Goal: Information Seeking & Learning: Check status

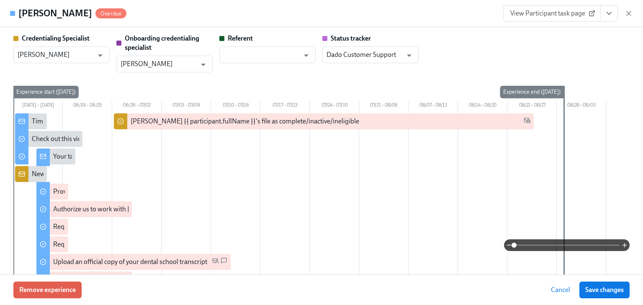
scroll to position [1372, 0]
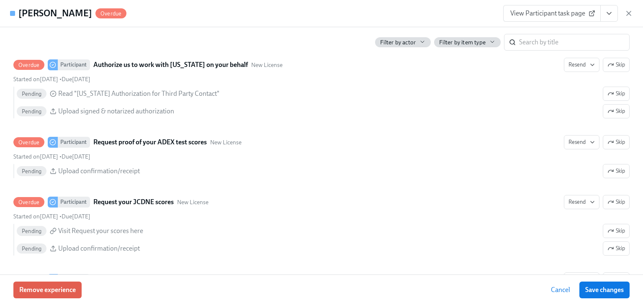
click at [628, 12] on icon "button" at bounding box center [628, 13] width 8 height 8
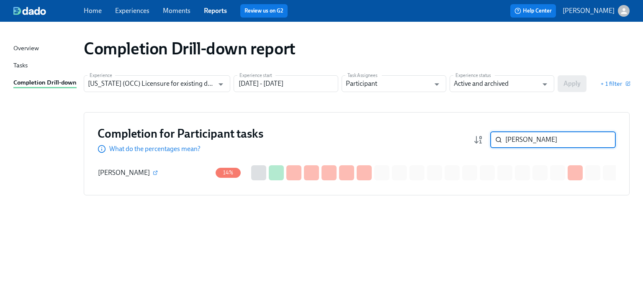
drag, startPoint x: 528, startPoint y: 138, endPoint x: 438, endPoint y: 141, distance: 89.6
click at [439, 141] on div "Completion for Participant tasks What do the percentages mean? [PERSON_NAME] ​" at bounding box center [356, 140] width 518 height 28
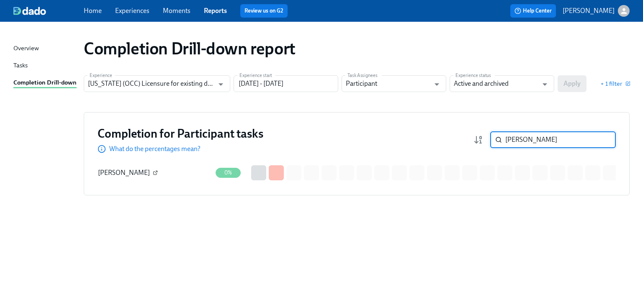
type input "[PERSON_NAME]"
click at [158, 170] on icon "button" at bounding box center [155, 172] width 5 height 5
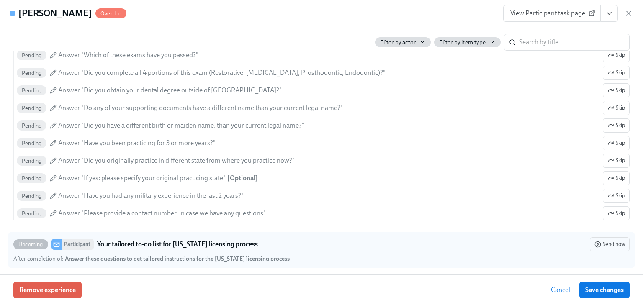
scroll to position [249, 0]
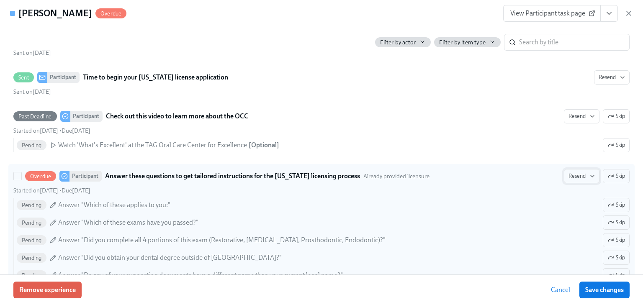
click at [572, 175] on span "Resend" at bounding box center [581, 176] width 26 height 8
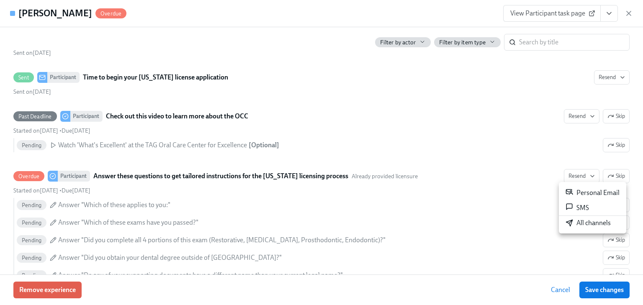
click at [574, 191] on div "Personal Email" at bounding box center [592, 193] width 54 height 10
click at [631, 12] on icon "button" at bounding box center [628, 13] width 8 height 8
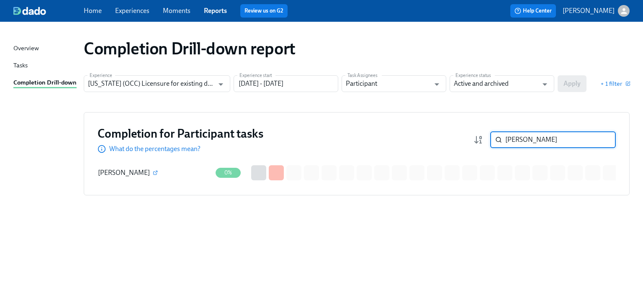
drag, startPoint x: 533, startPoint y: 140, endPoint x: 493, endPoint y: 141, distance: 40.2
click at [493, 141] on div "[PERSON_NAME] ​" at bounding box center [553, 139] width 126 height 17
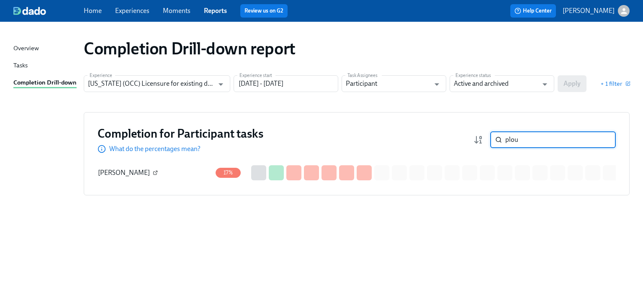
type input "plou"
click at [151, 172] on button "button" at bounding box center [155, 173] width 8 height 8
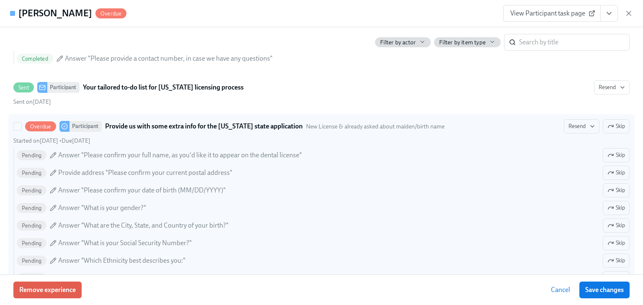
scroll to position [636, 0]
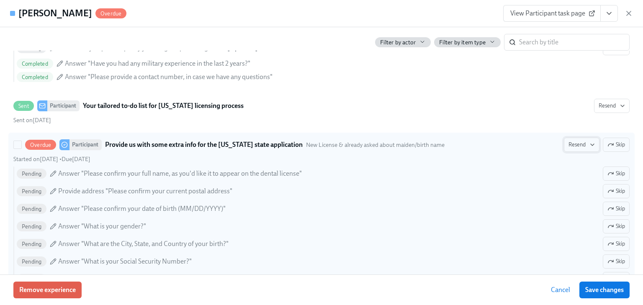
click at [575, 144] on span "Resend" at bounding box center [581, 145] width 26 height 8
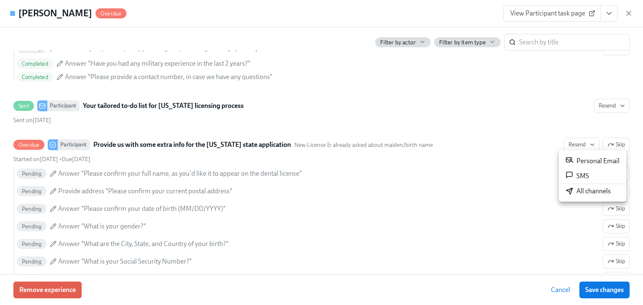
click at [578, 162] on div "Personal Email" at bounding box center [592, 161] width 54 height 10
